Goal: Task Accomplishment & Management: Manage account settings

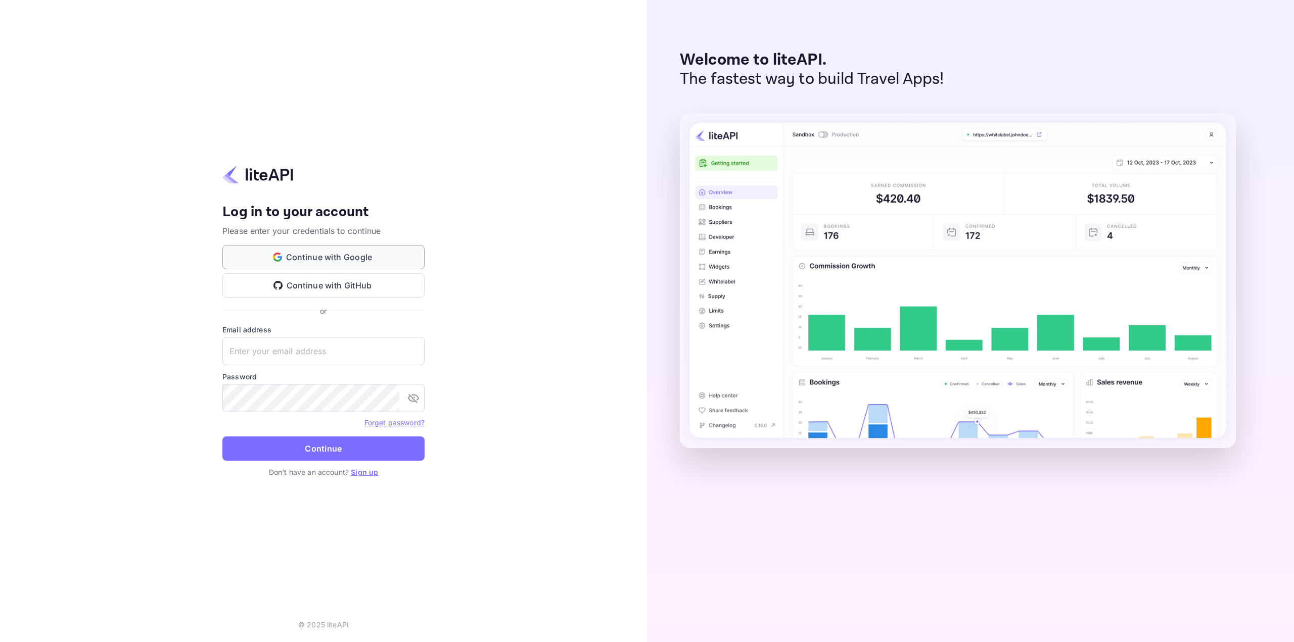
click at [343, 253] on button "Continue with Google" at bounding box center [323, 257] width 202 height 24
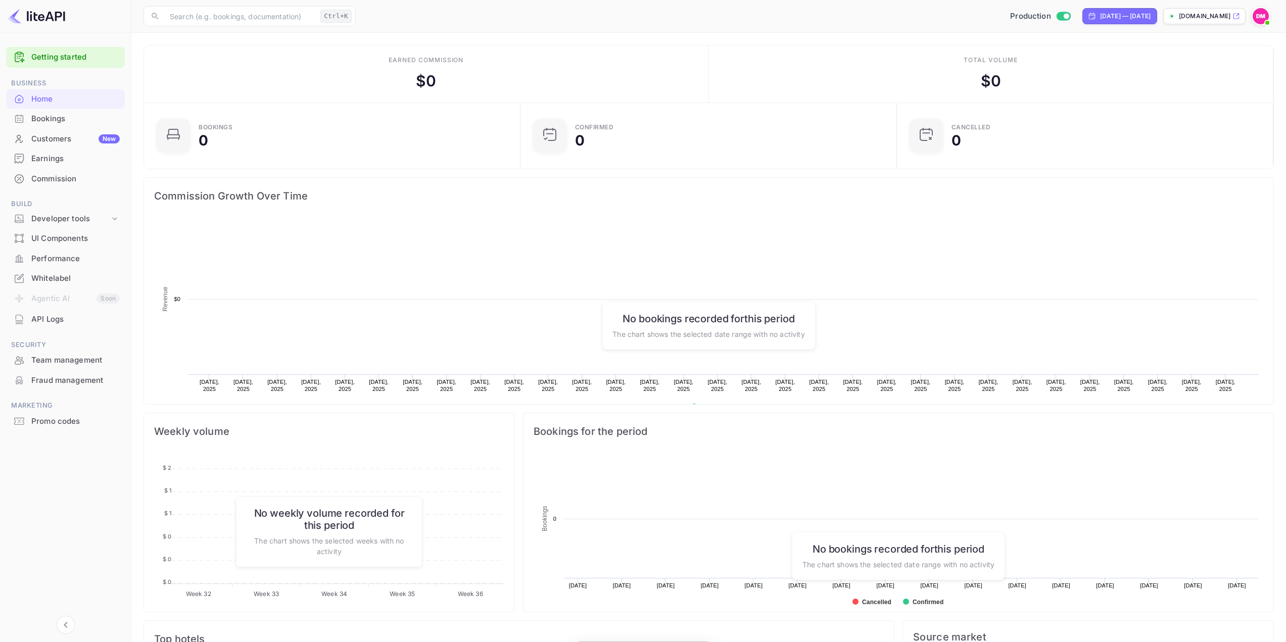
scroll to position [157, 363]
click at [96, 272] on div "Whitelabel" at bounding box center [65, 279] width 119 height 20
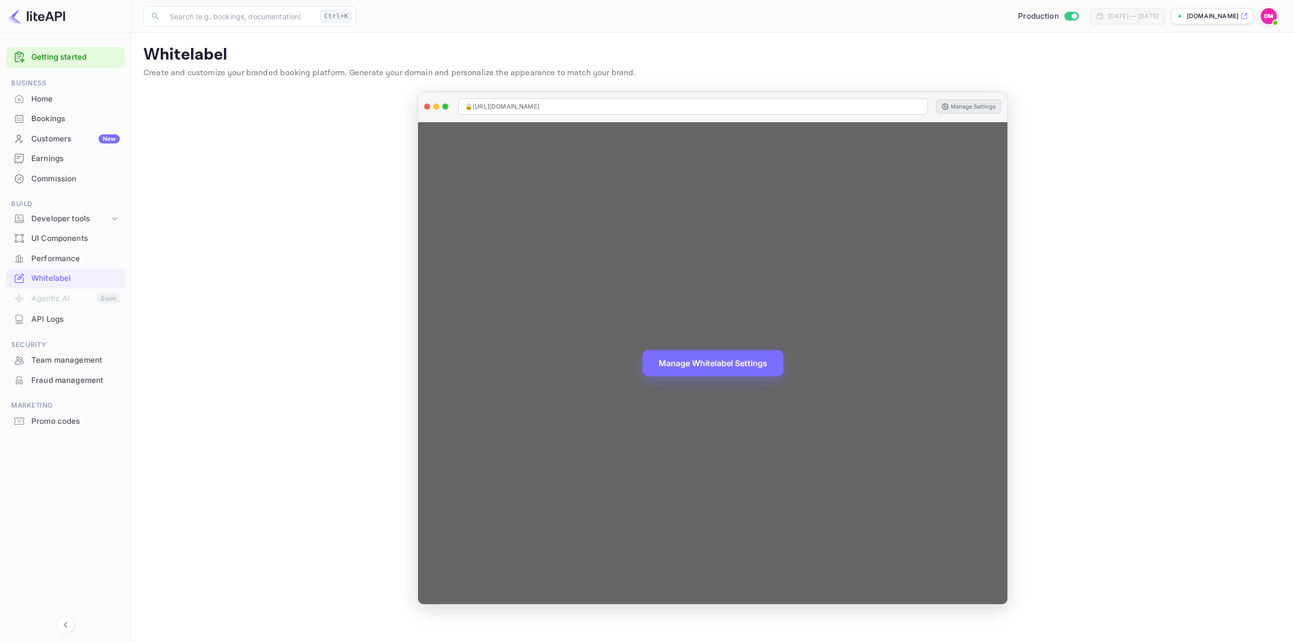
click at [973, 108] on button "Manage Settings" at bounding box center [968, 107] width 65 height 14
